Goal: Navigation & Orientation: Go to known website

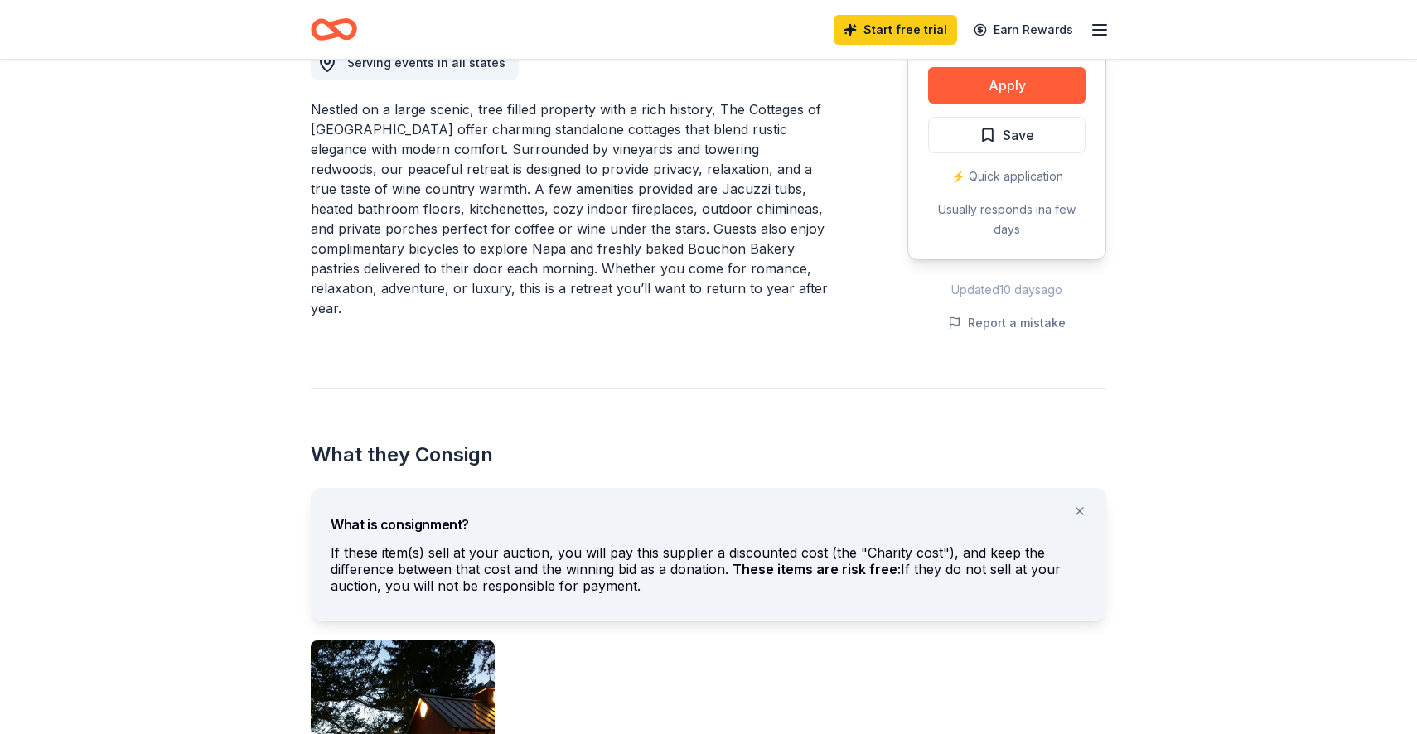
scroll to position [274, 0]
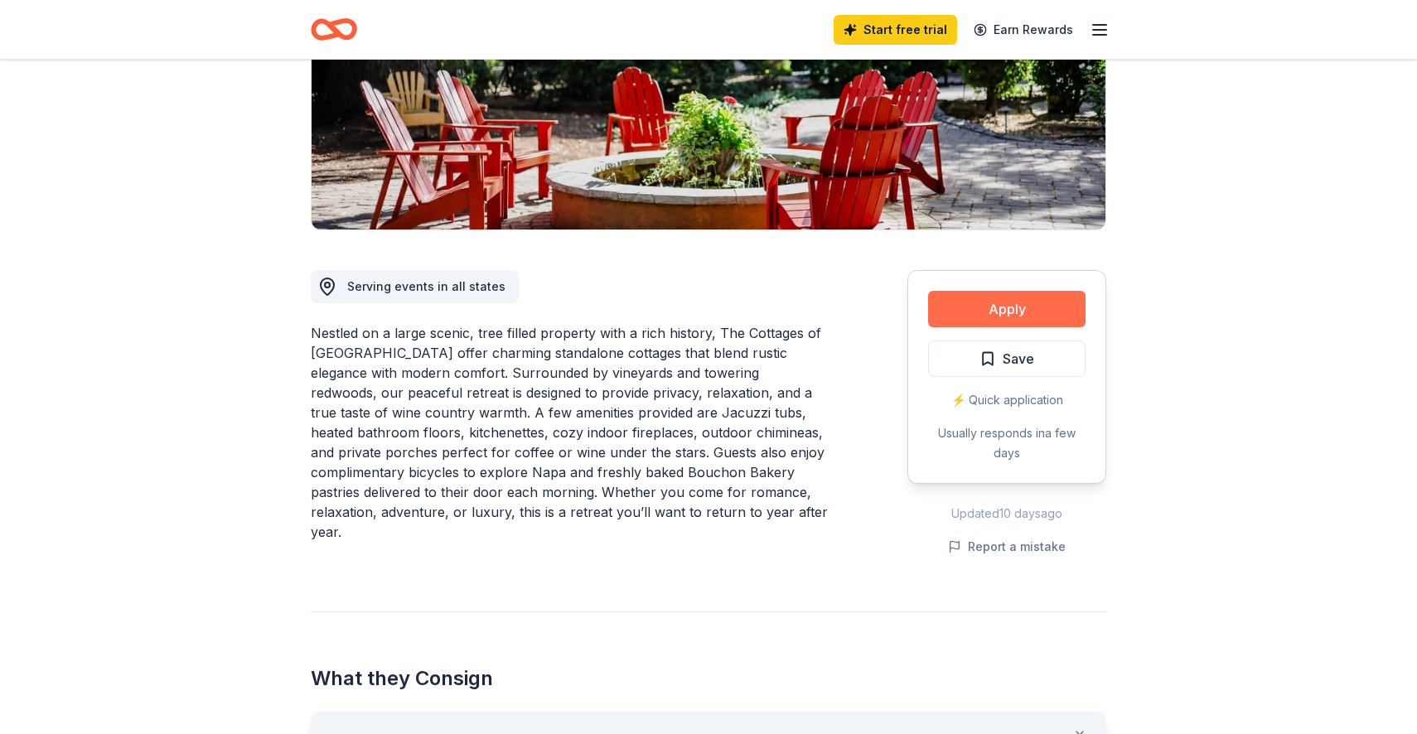
click at [996, 313] on button "Apply" at bounding box center [1006, 309] width 157 height 36
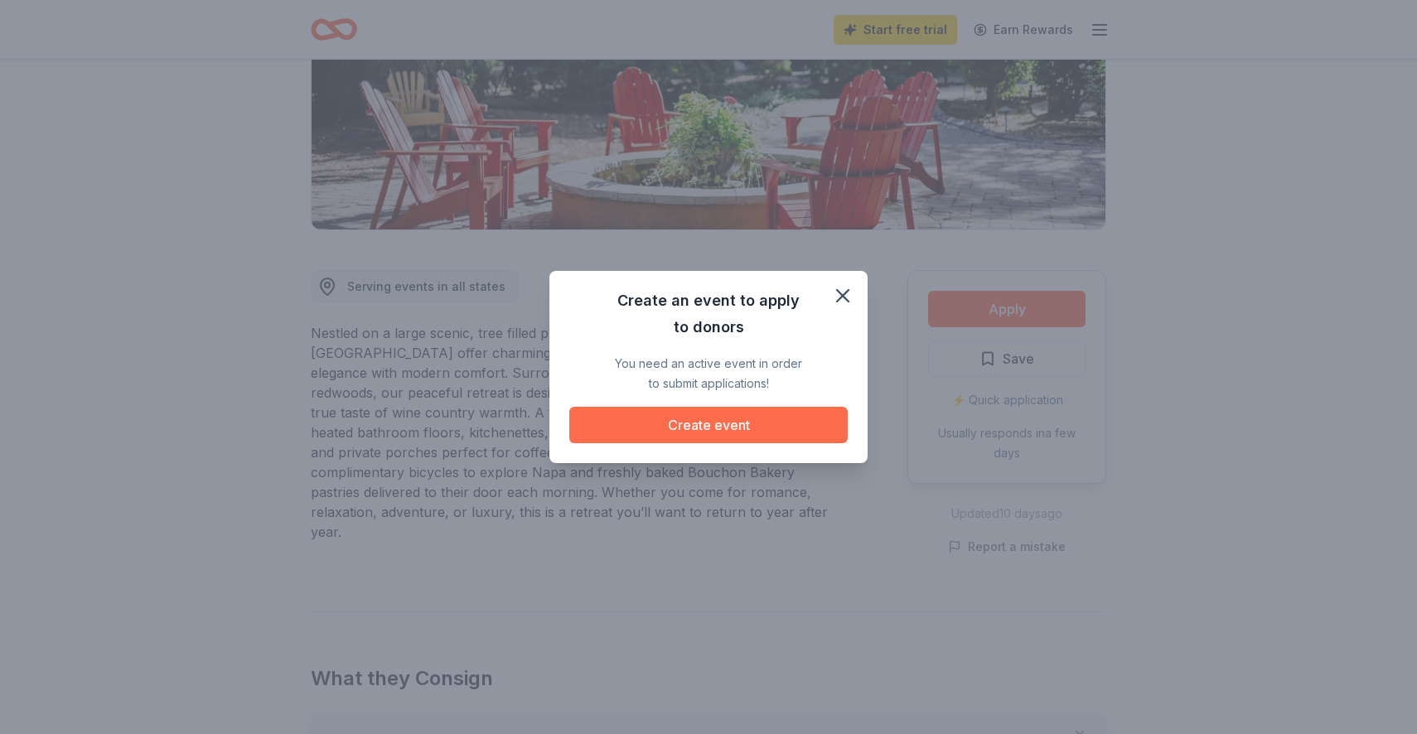
click at [738, 426] on button "Create event" at bounding box center [708, 425] width 278 height 36
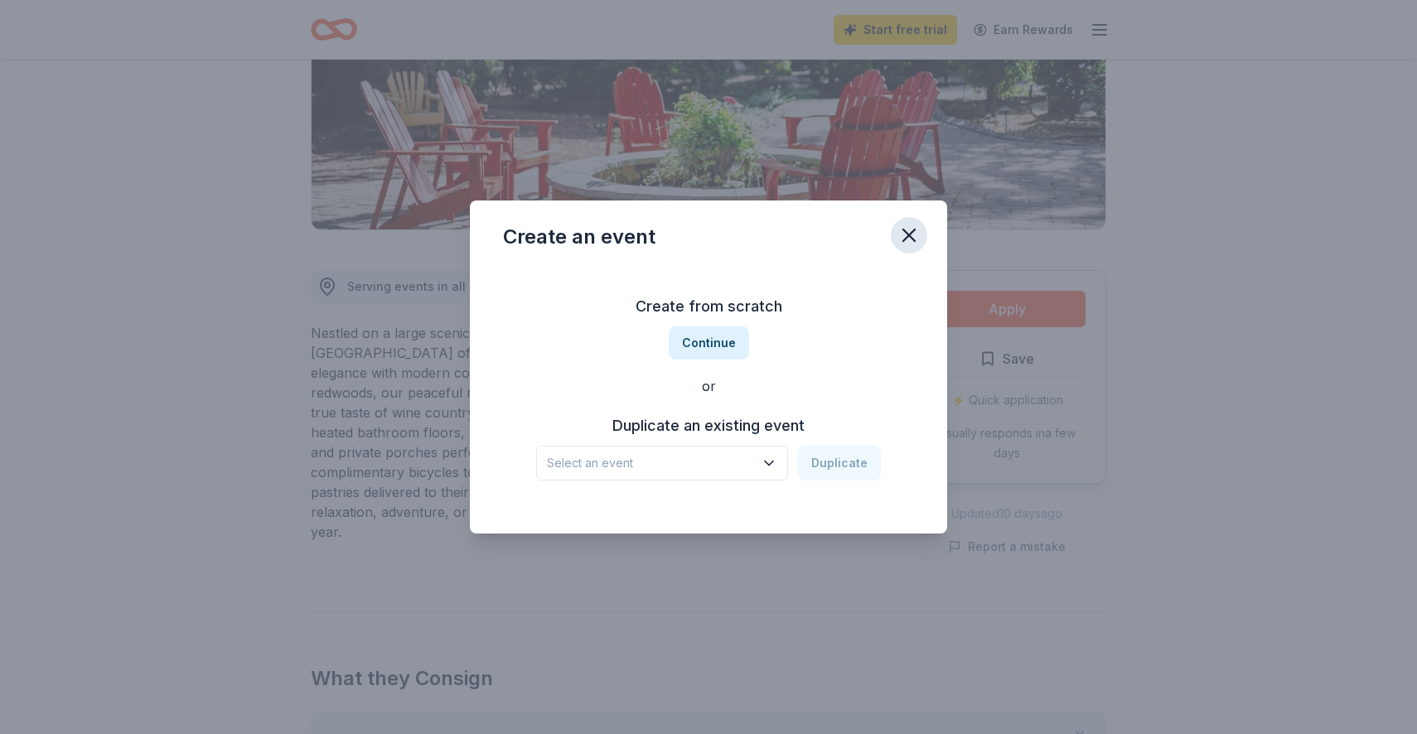
click at [909, 235] on icon "button" at bounding box center [909, 236] width 12 height 12
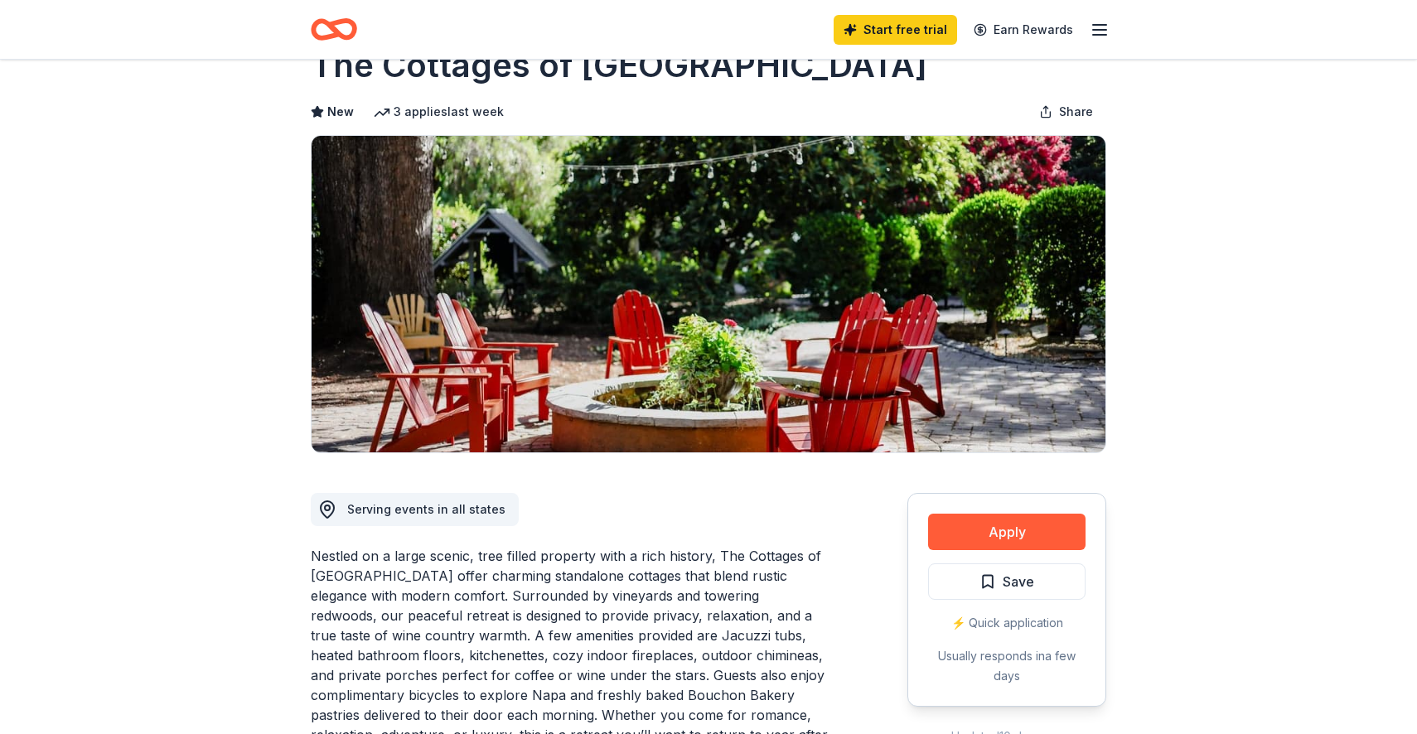
scroll to position [0, 0]
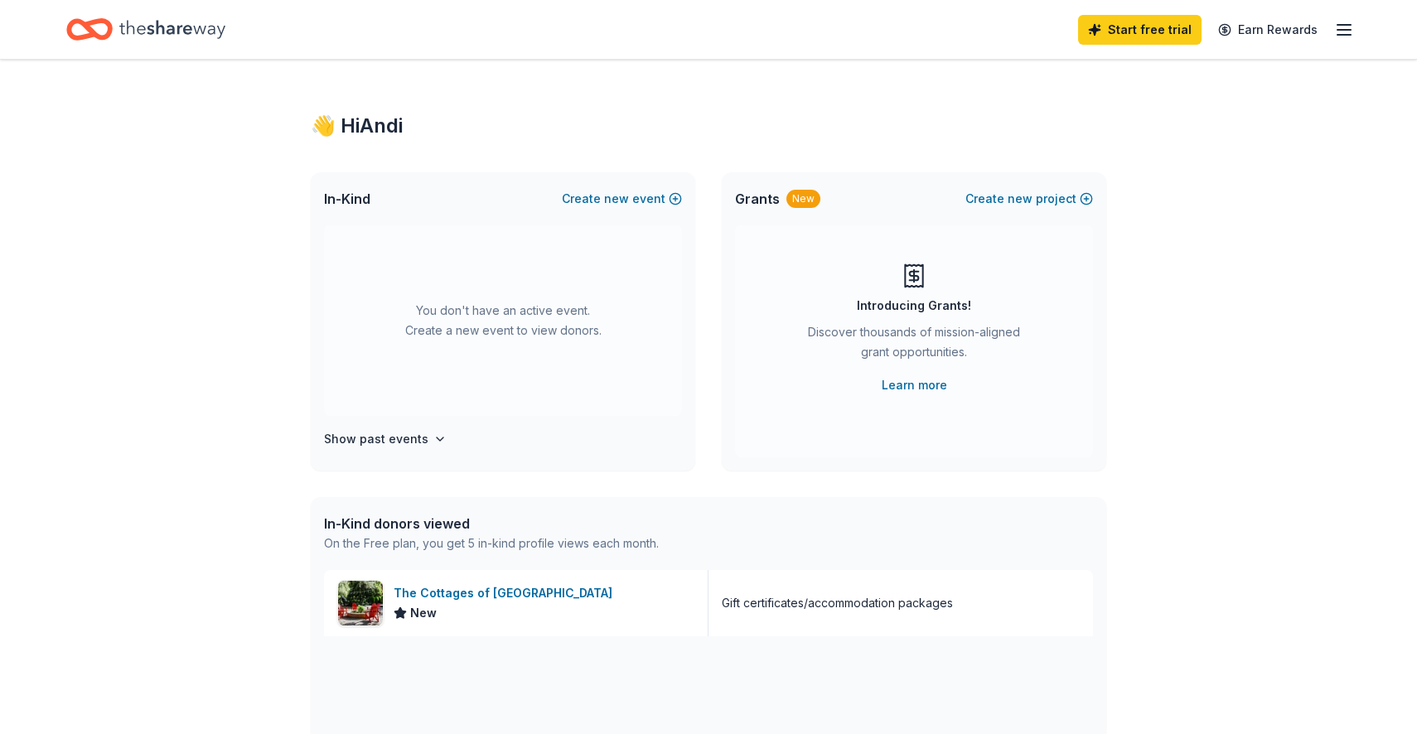
click at [150, 23] on icon "Home" at bounding box center [172, 29] width 106 height 34
click at [182, 33] on icon "Home" at bounding box center [172, 29] width 106 height 34
click at [86, 30] on icon "Home" at bounding box center [89, 29] width 46 height 39
click at [1339, 32] on icon "button" at bounding box center [1344, 30] width 20 height 20
